Goal: Task Accomplishment & Management: Use online tool/utility

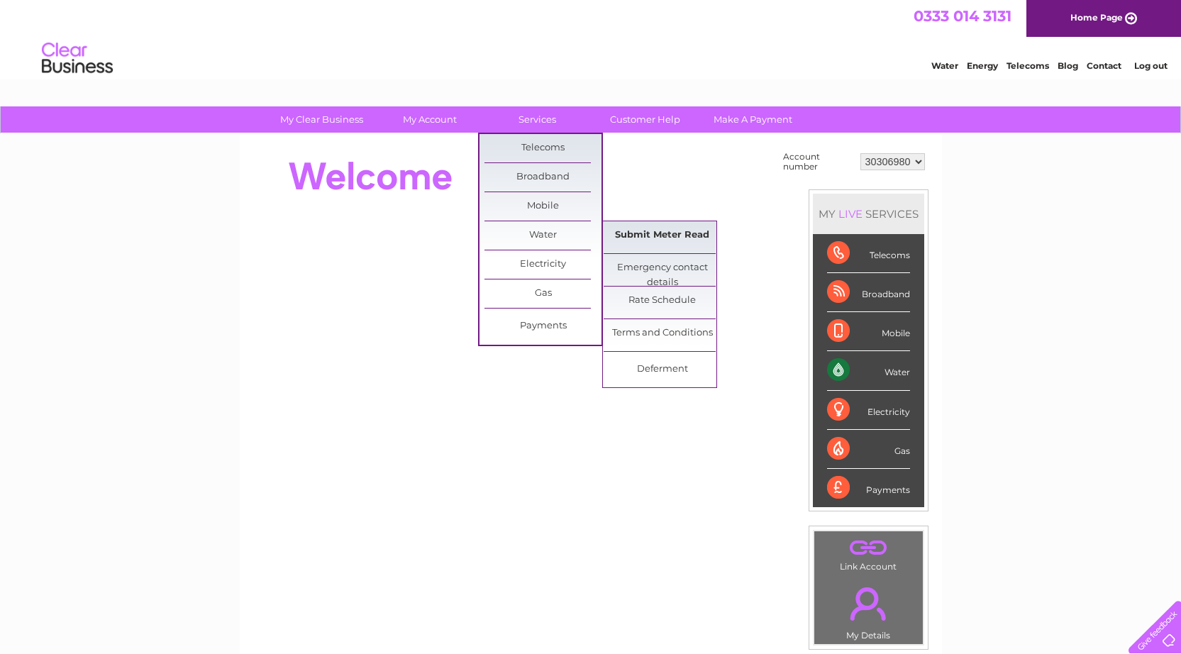
click at [668, 226] on link "Submit Meter Read" at bounding box center [662, 235] width 117 height 28
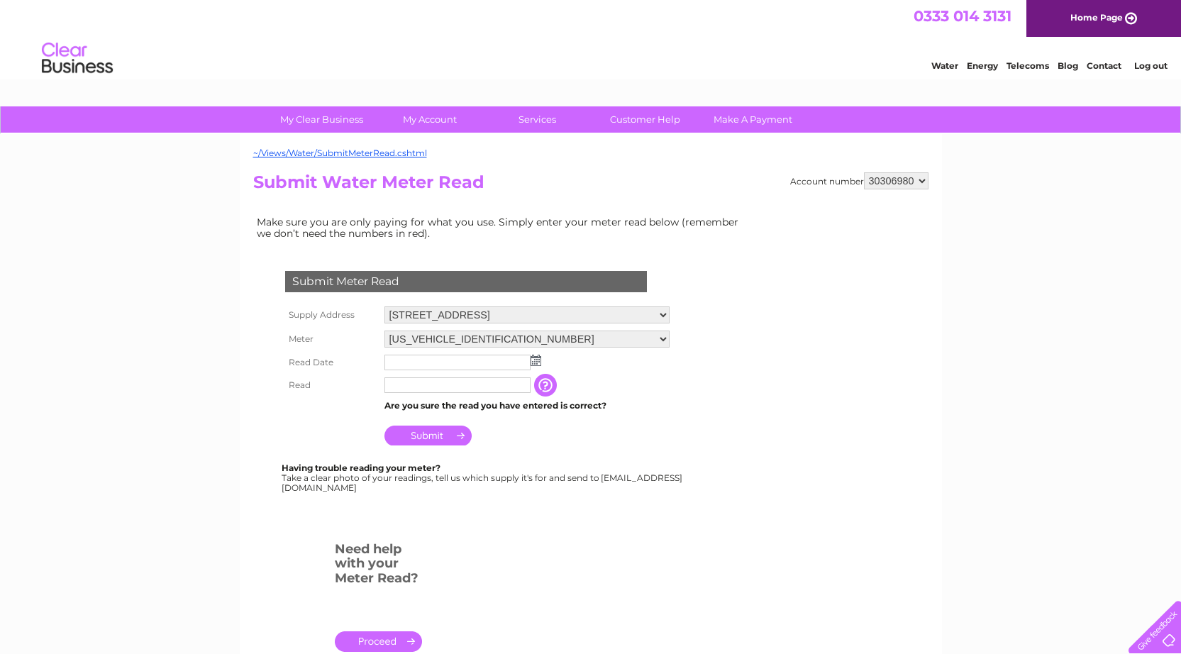
click at [419, 360] on input "text" at bounding box center [458, 363] width 146 height 16
click at [541, 358] on img at bounding box center [537, 360] width 11 height 11
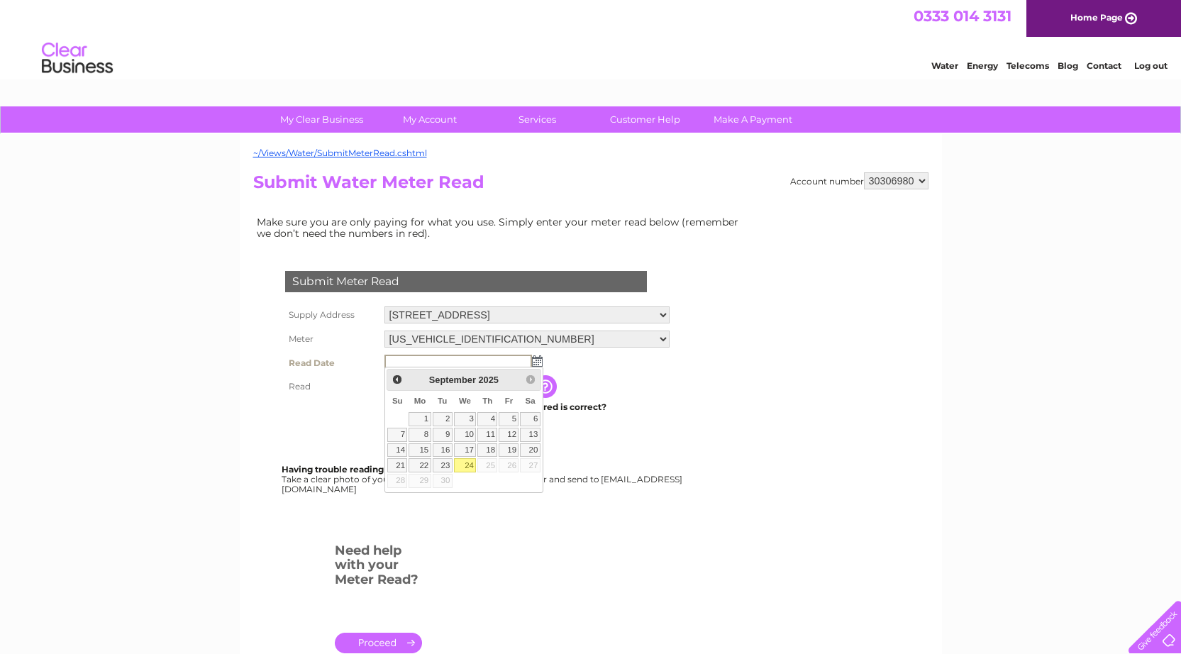
click at [467, 466] on link "24" at bounding box center [465, 465] width 23 height 14
type input "2025/09/24"
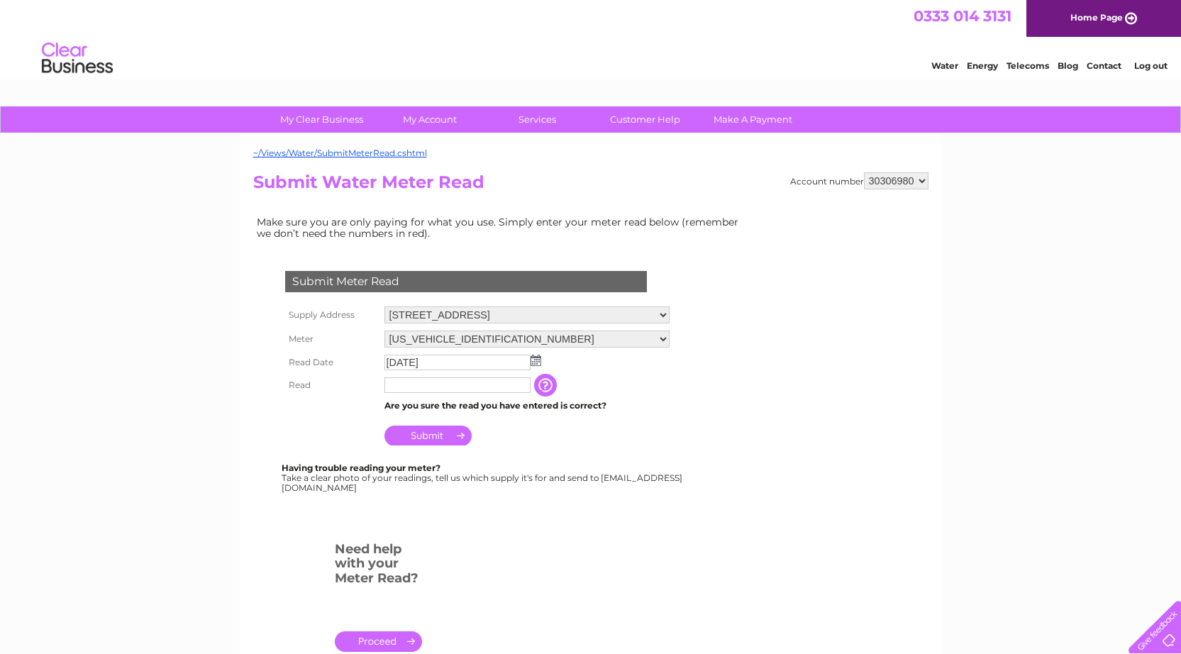
click at [433, 385] on input "text" at bounding box center [458, 385] width 146 height 16
type input "1430"
click at [509, 451] on div "Submit Meter Read Supply Address 1a Brougham Place, Edinburgh, Midlothian, EH3 …" at bounding box center [468, 375] width 431 height 236
click at [419, 428] on input "Submit" at bounding box center [428, 436] width 87 height 20
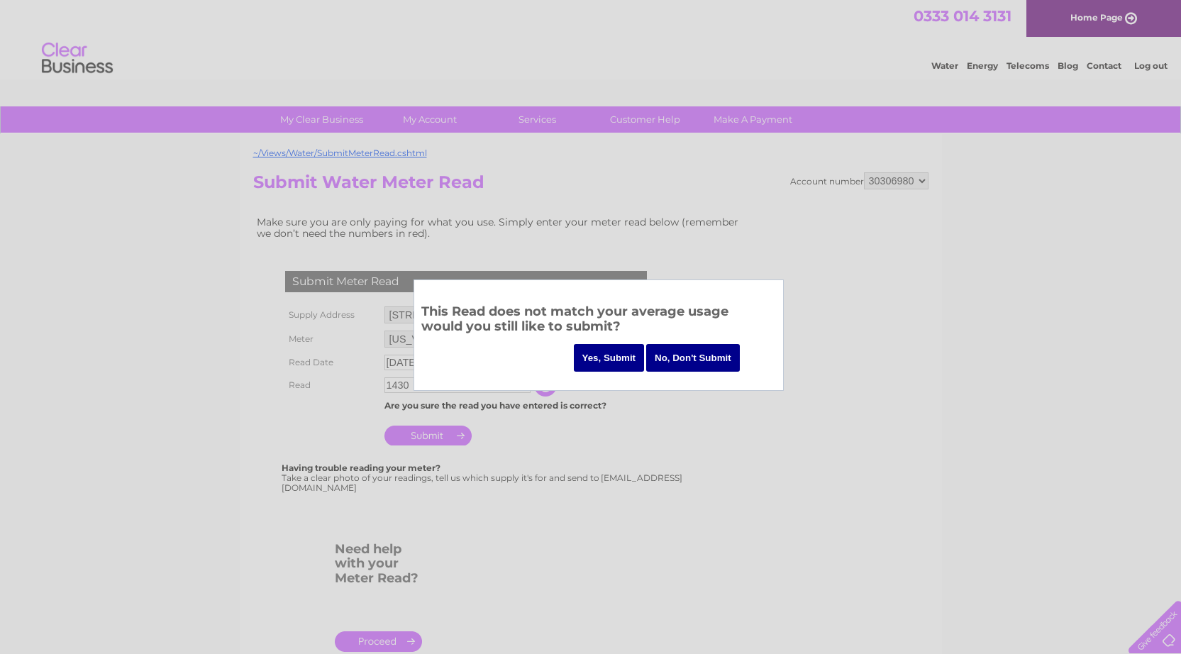
click at [597, 353] on input "Yes, Submit" at bounding box center [609, 358] width 71 height 28
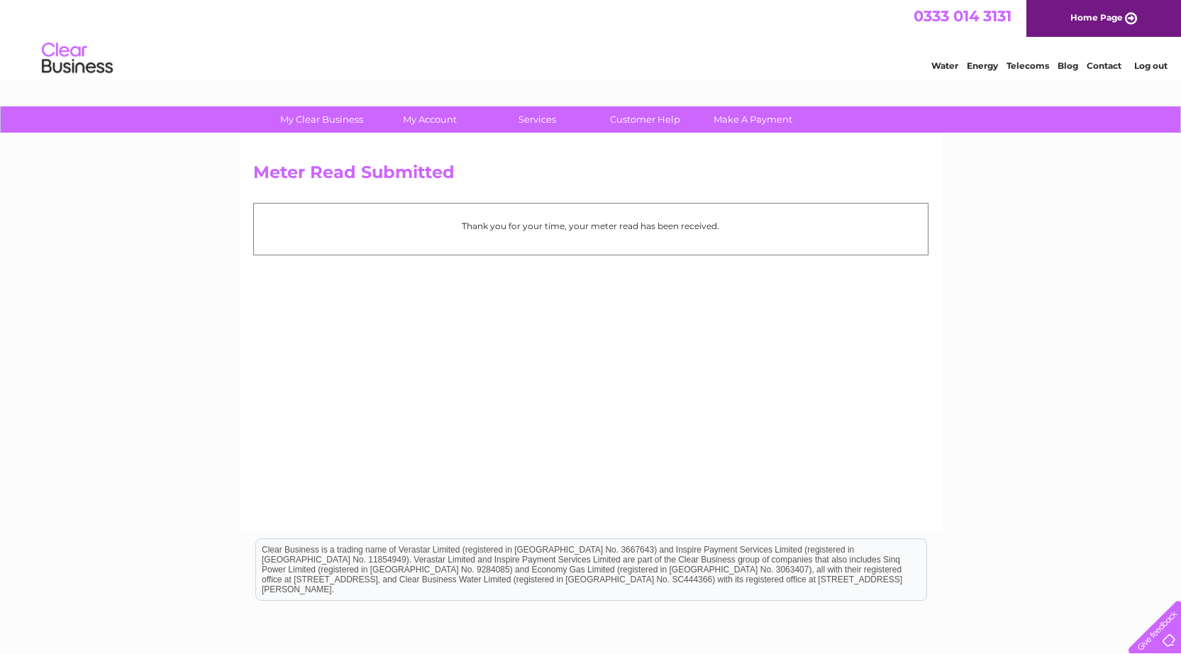
click at [1157, 62] on link "Log out" at bounding box center [1150, 65] width 33 height 11
